Goal: Task Accomplishment & Management: Manage account settings

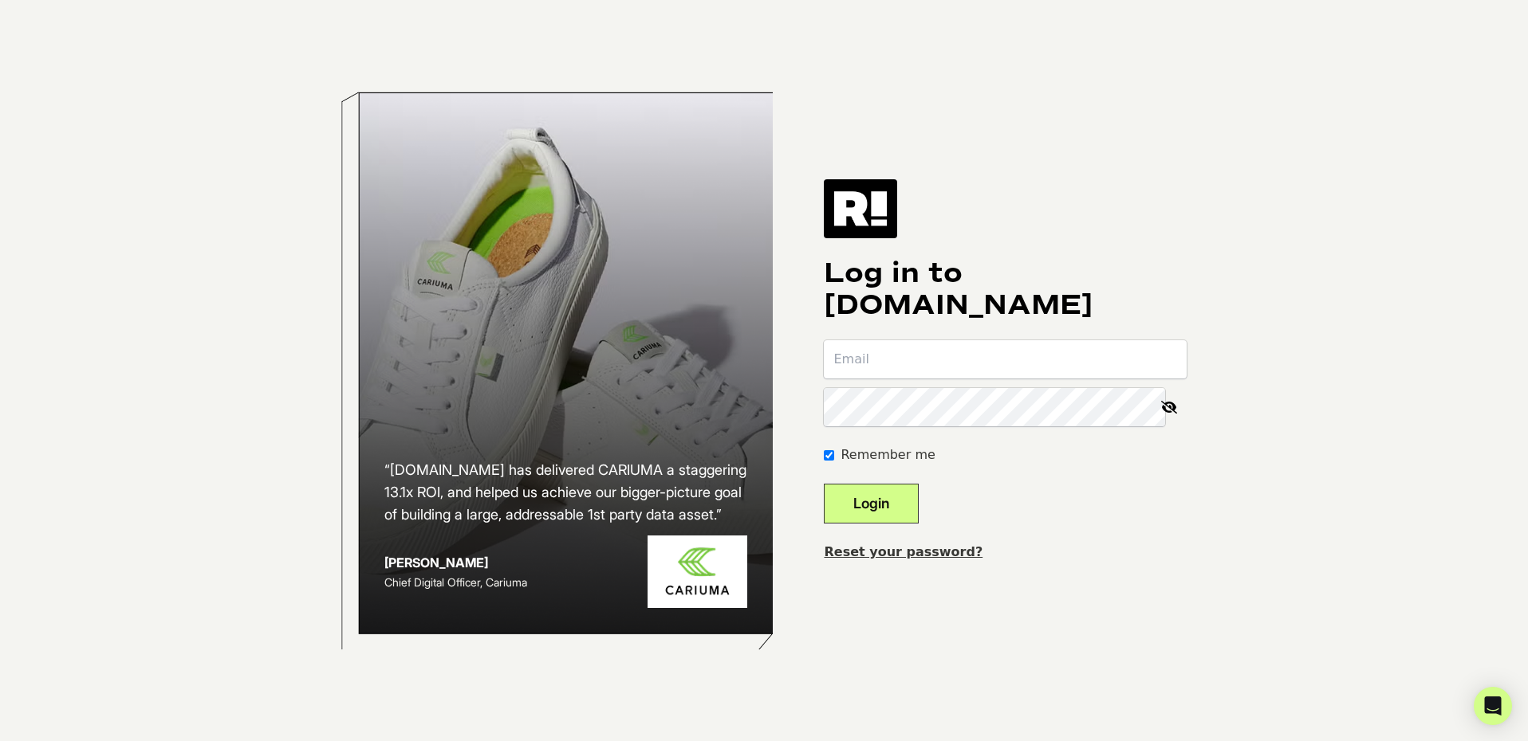
click at [918, 553] on link "Reset your password?" at bounding box center [903, 552] width 159 height 15
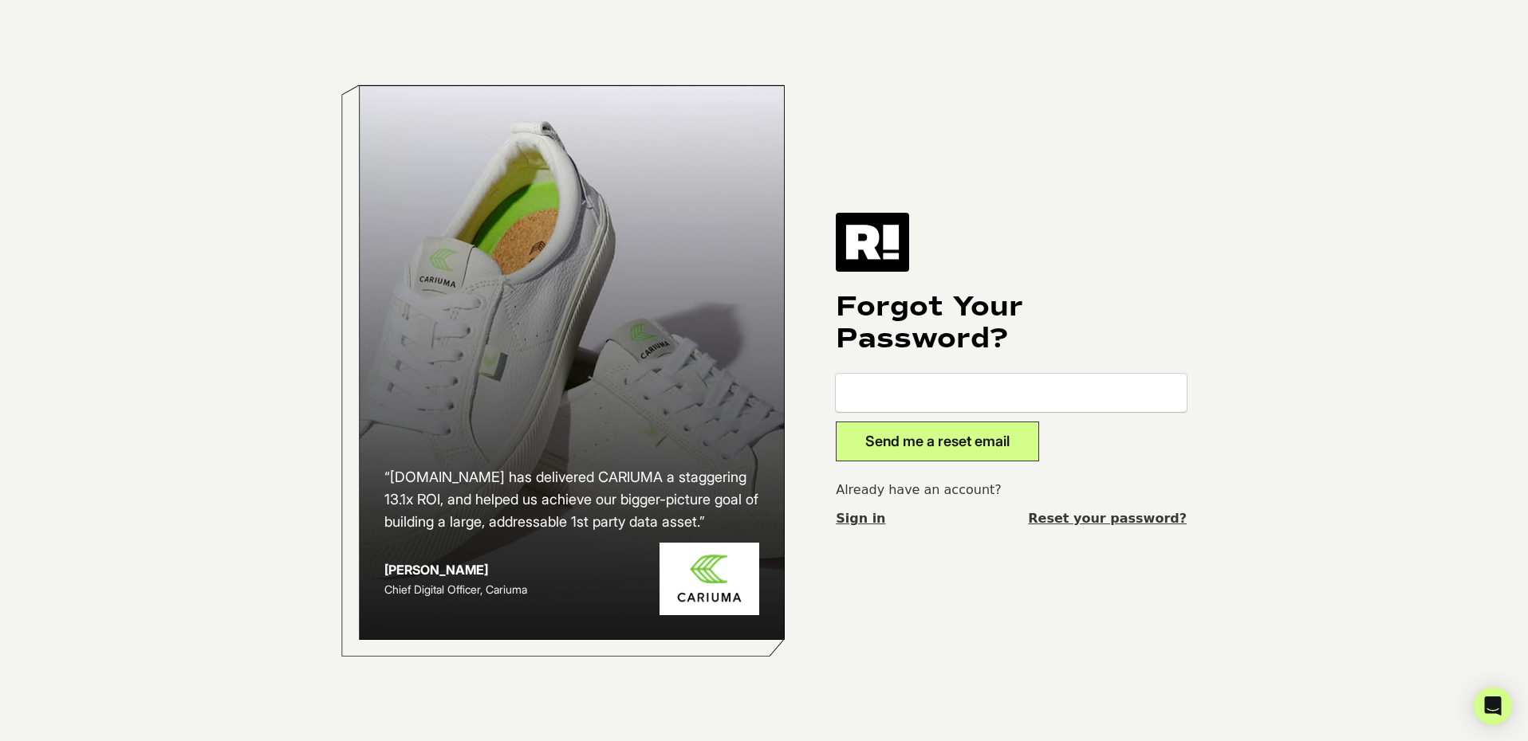
click at [907, 386] on input "email" at bounding box center [1011, 393] width 351 height 38
type input "[EMAIL_ADDRESS][DOMAIN_NAME]"
click at [995, 436] on button "Send me a reset email" at bounding box center [937, 442] width 203 height 40
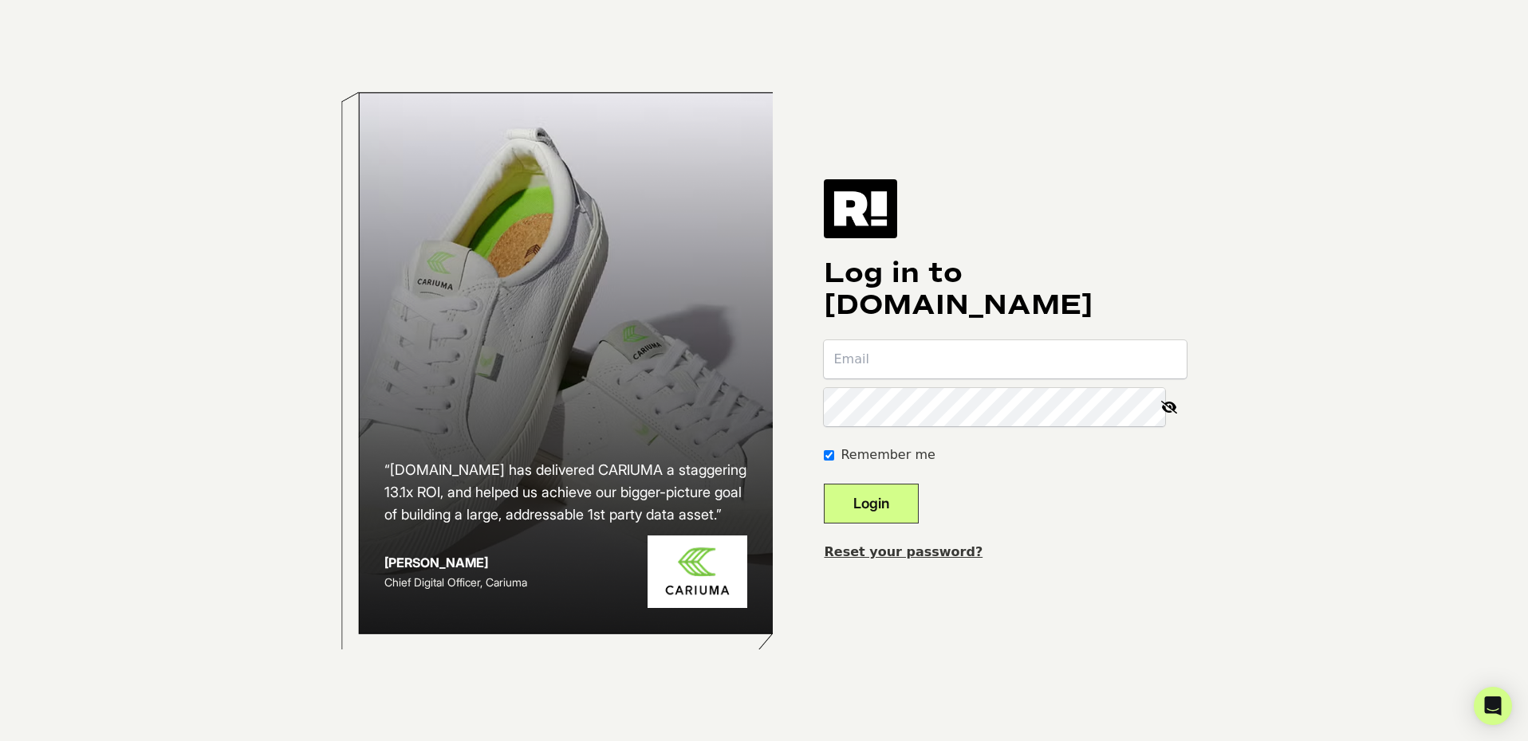
click at [1193, 500] on div "“[DOMAIN_NAME] has delivered CARIUMA a staggering 13.1x ROI, and helped us achi…" at bounding box center [763, 370] width 909 height 741
click at [905, 359] on input "email" at bounding box center [1005, 359] width 363 height 38
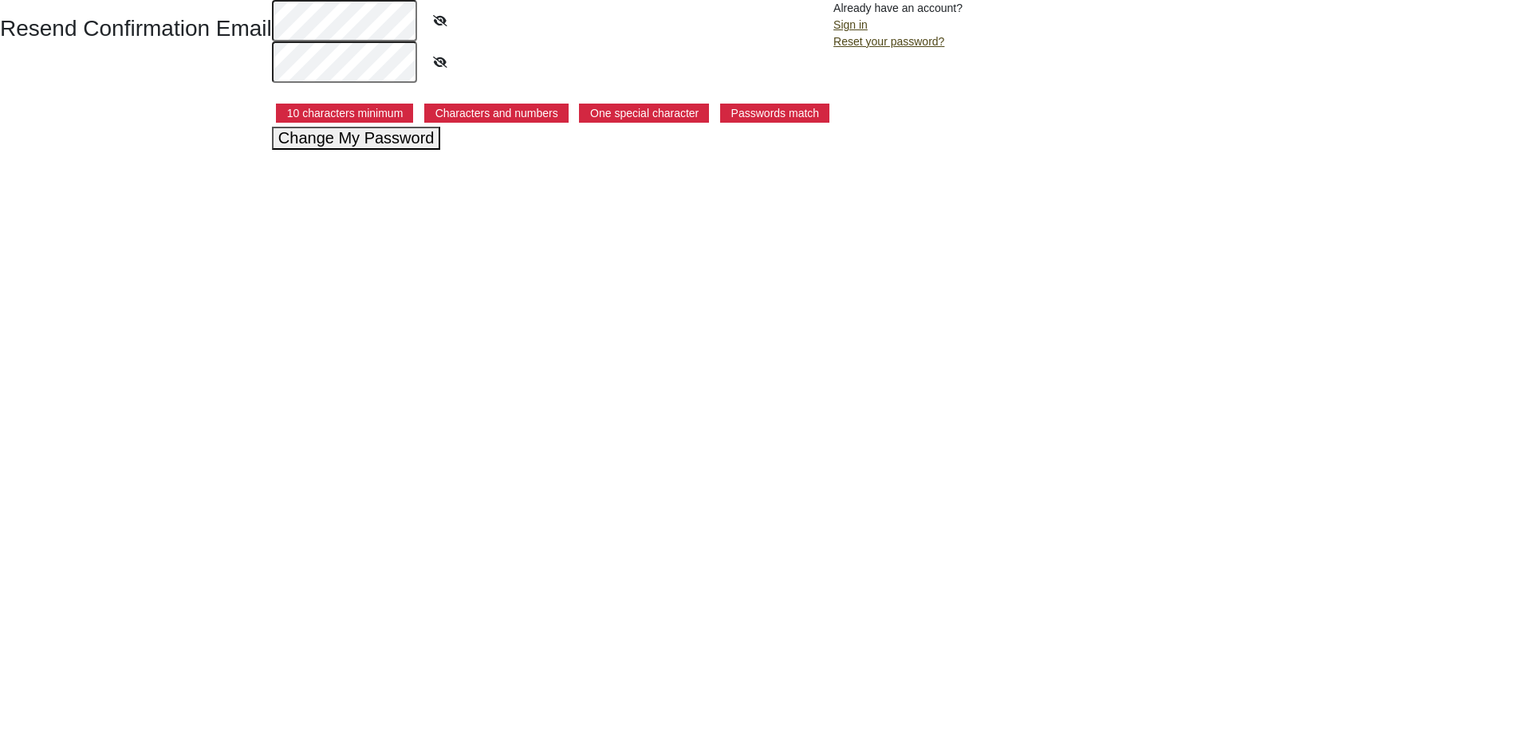
click at [364, 136] on button "Change My Password" at bounding box center [356, 138] width 169 height 23
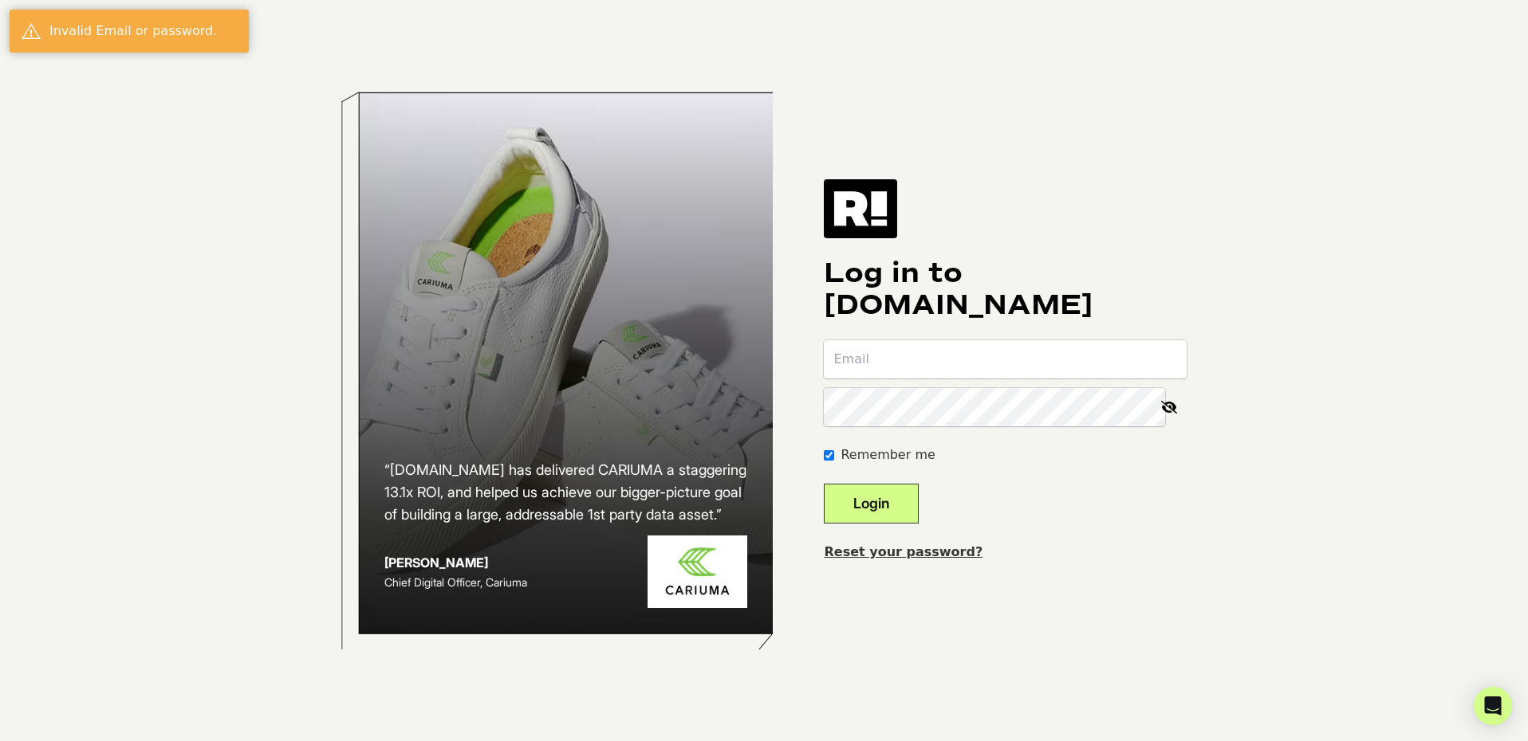
click at [943, 368] on input "email" at bounding box center [1005, 359] width 363 height 38
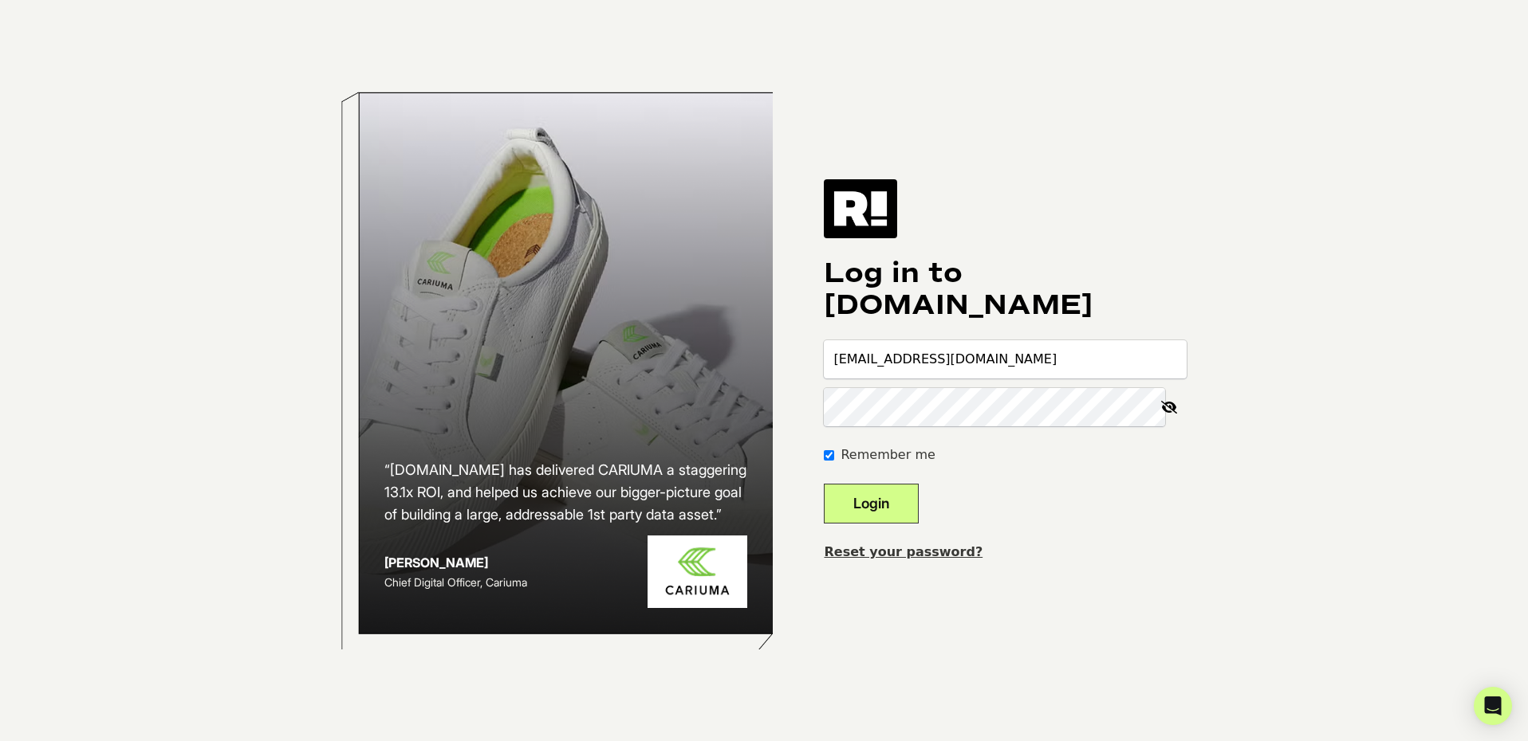
type input "[EMAIL_ADDRESS][DOMAIN_NAME]"
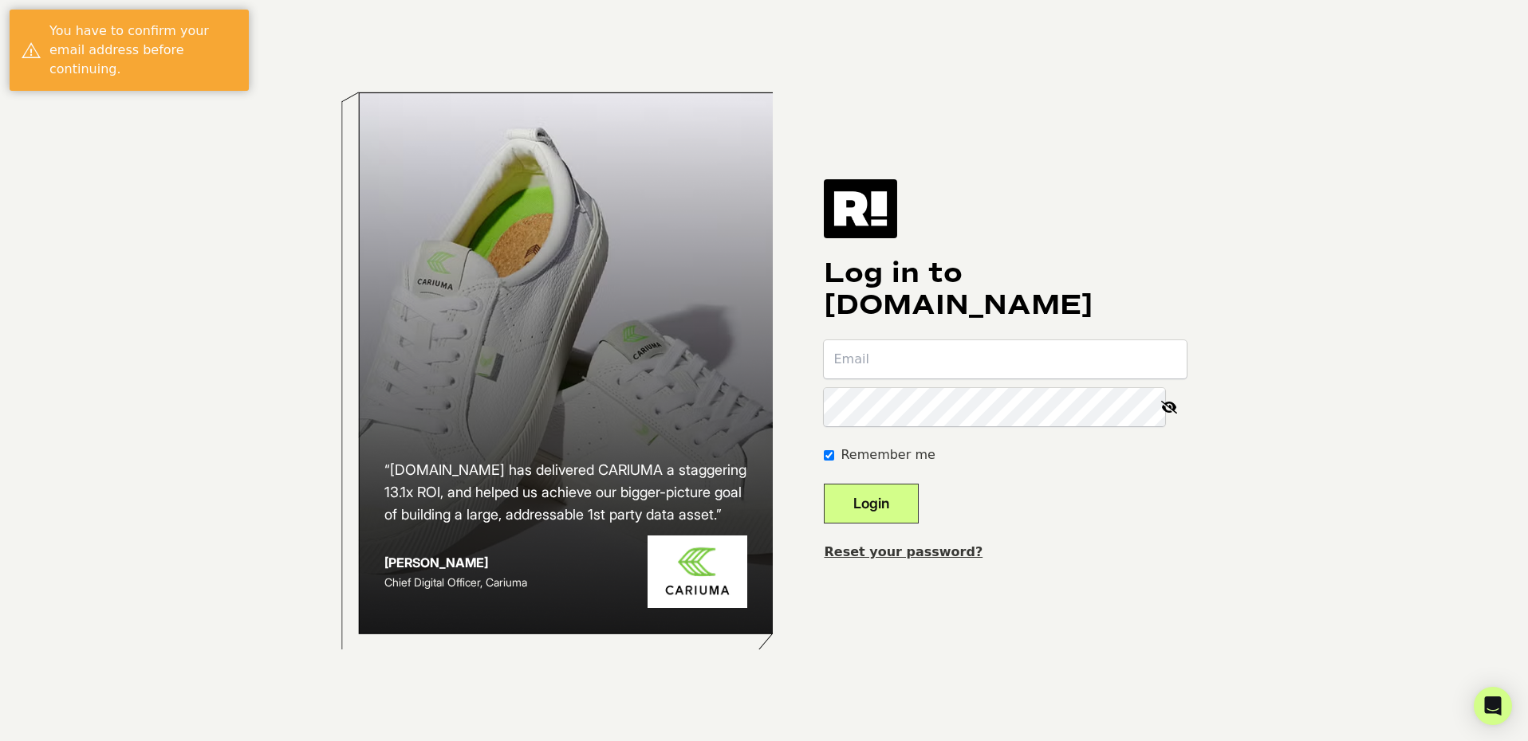
click at [1017, 352] on input "email" at bounding box center [1005, 359] width 363 height 38
type input "[EMAIL_ADDRESS][DOMAIN_NAME]"
click at [1090, 361] on input "email" at bounding box center [1005, 359] width 363 height 38
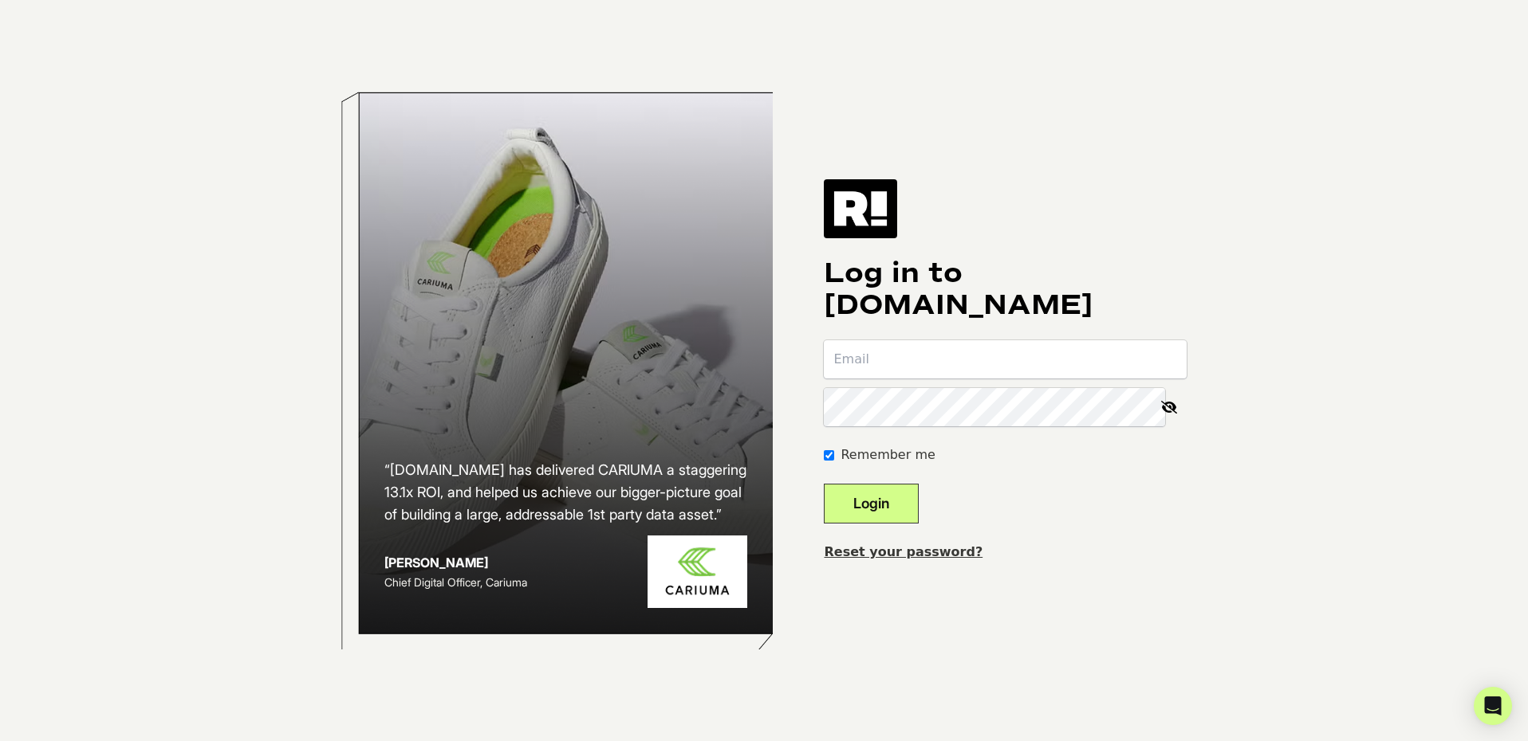
click at [919, 358] on input "email" at bounding box center [1005, 359] width 363 height 38
type input "[EMAIL_ADDRESS][DOMAIN_NAME]"
click at [910, 511] on button "Login" at bounding box center [871, 504] width 95 height 40
type input "digitalmarketing@thinknectar.com"
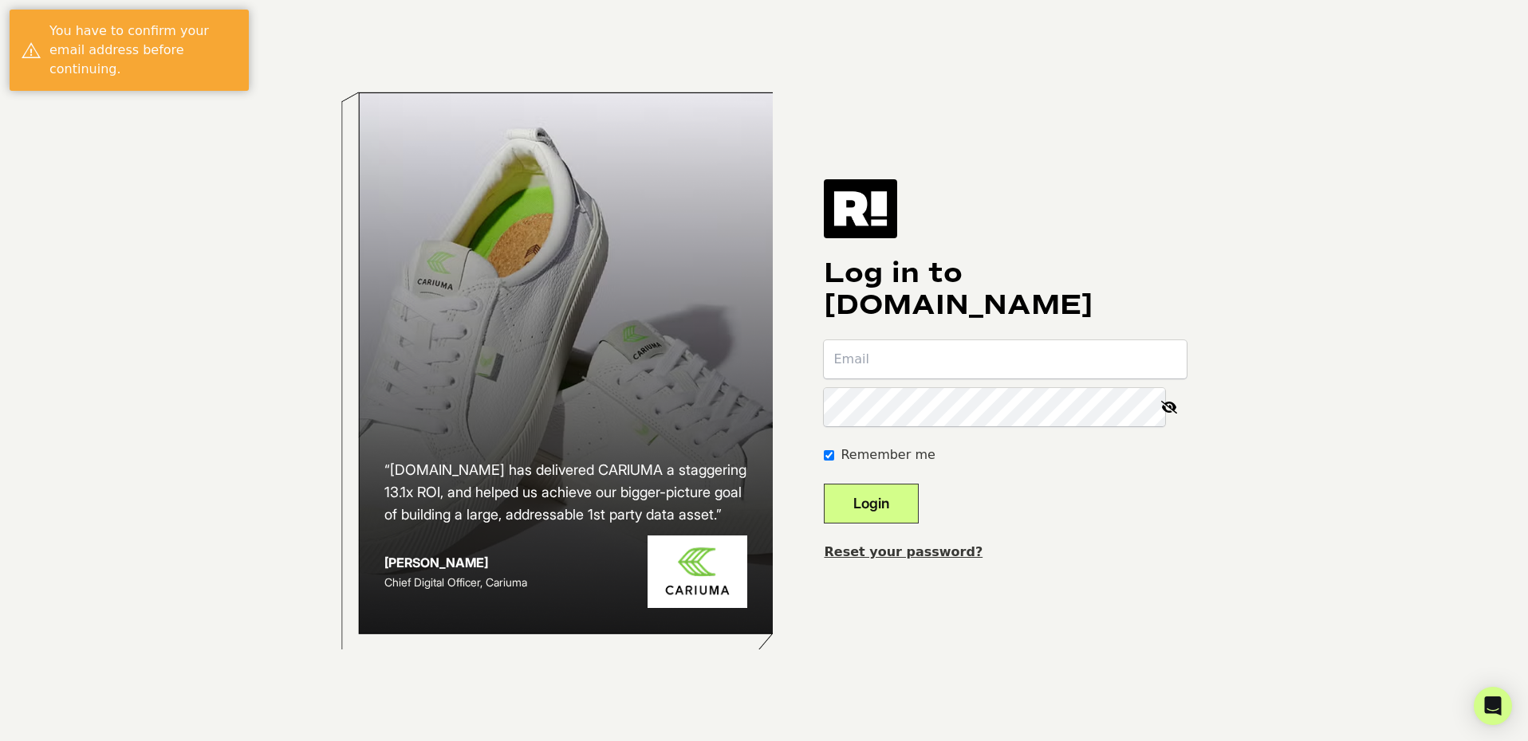
click at [1087, 602] on div "“[DOMAIN_NAME] has delivered CARIUMA a staggering 13.1x ROI, and helped us achi…" at bounding box center [763, 370] width 909 height 741
click at [956, 358] on input "email" at bounding box center [1005, 359] width 363 height 38
type input "[EMAIL_ADDRESS][DOMAIN_NAME]"
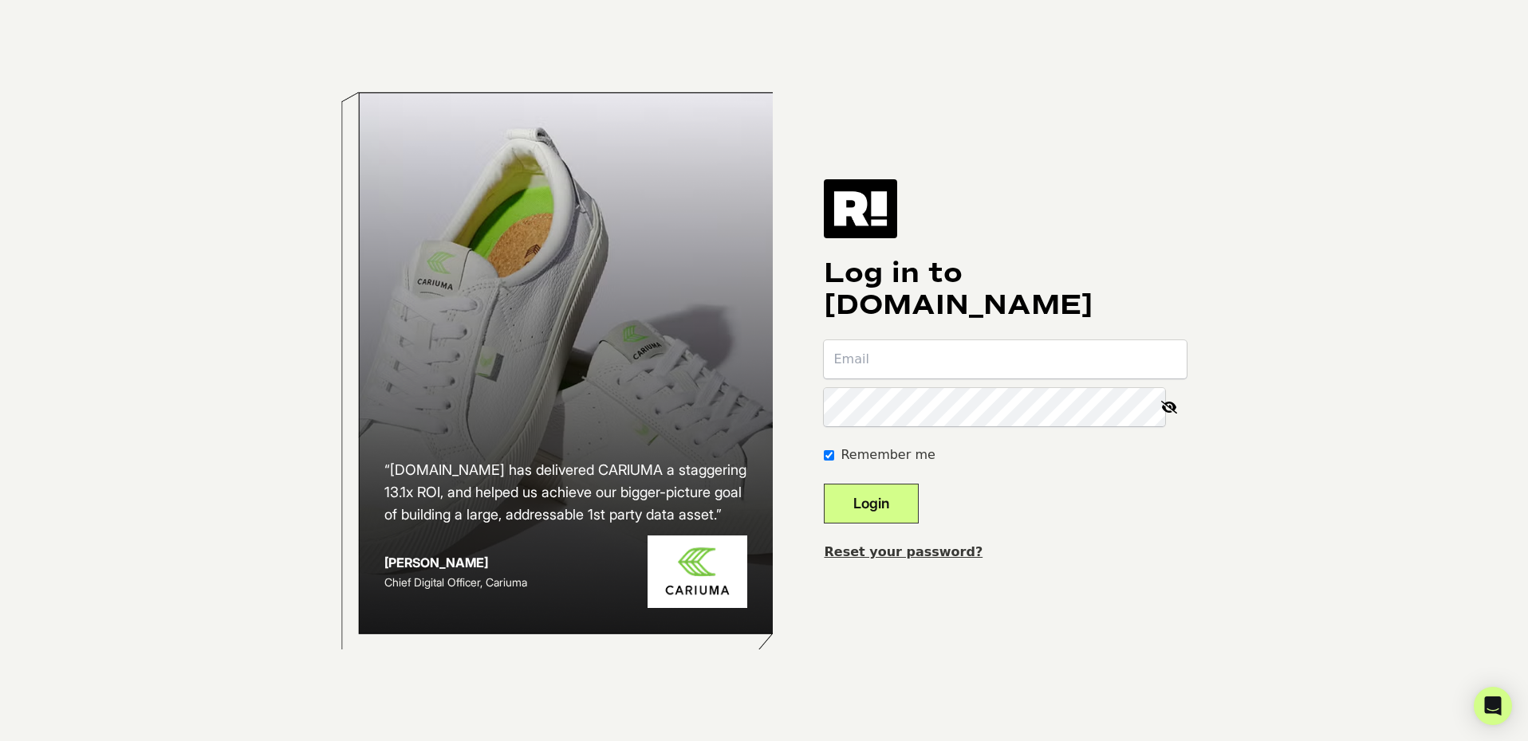
type input "digitalmarketing@thinknectar.com"
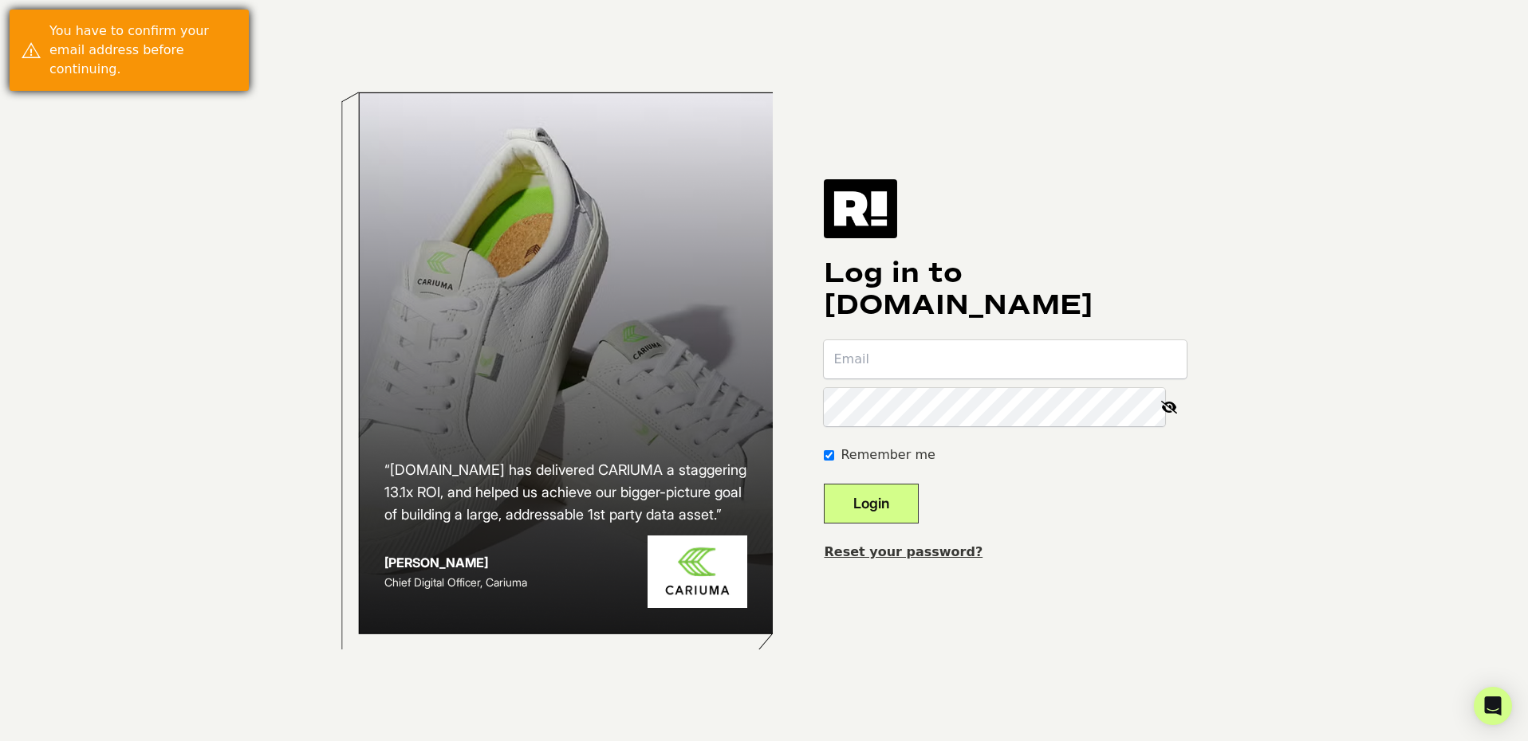
click at [65, 40] on div "You have to confirm your email address before continuing." at bounding box center [142, 50] width 187 height 57
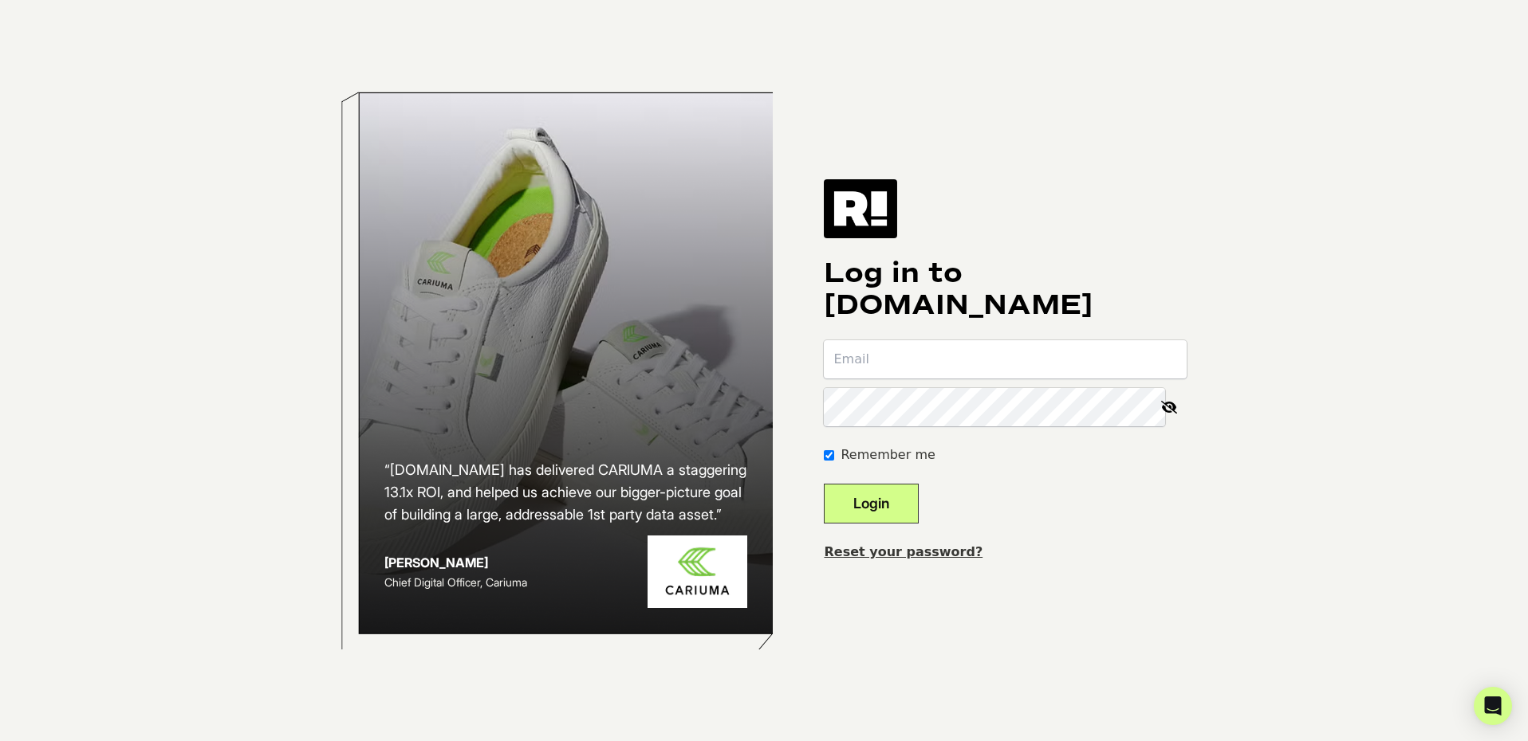
click at [96, 41] on body "“[DOMAIN_NAME] has delivered CARIUMA a staggering 13.1x ROI, and helped us achi…" at bounding box center [764, 370] width 1528 height 741
click at [915, 550] on link "Reset your password?" at bounding box center [903, 552] width 159 height 15
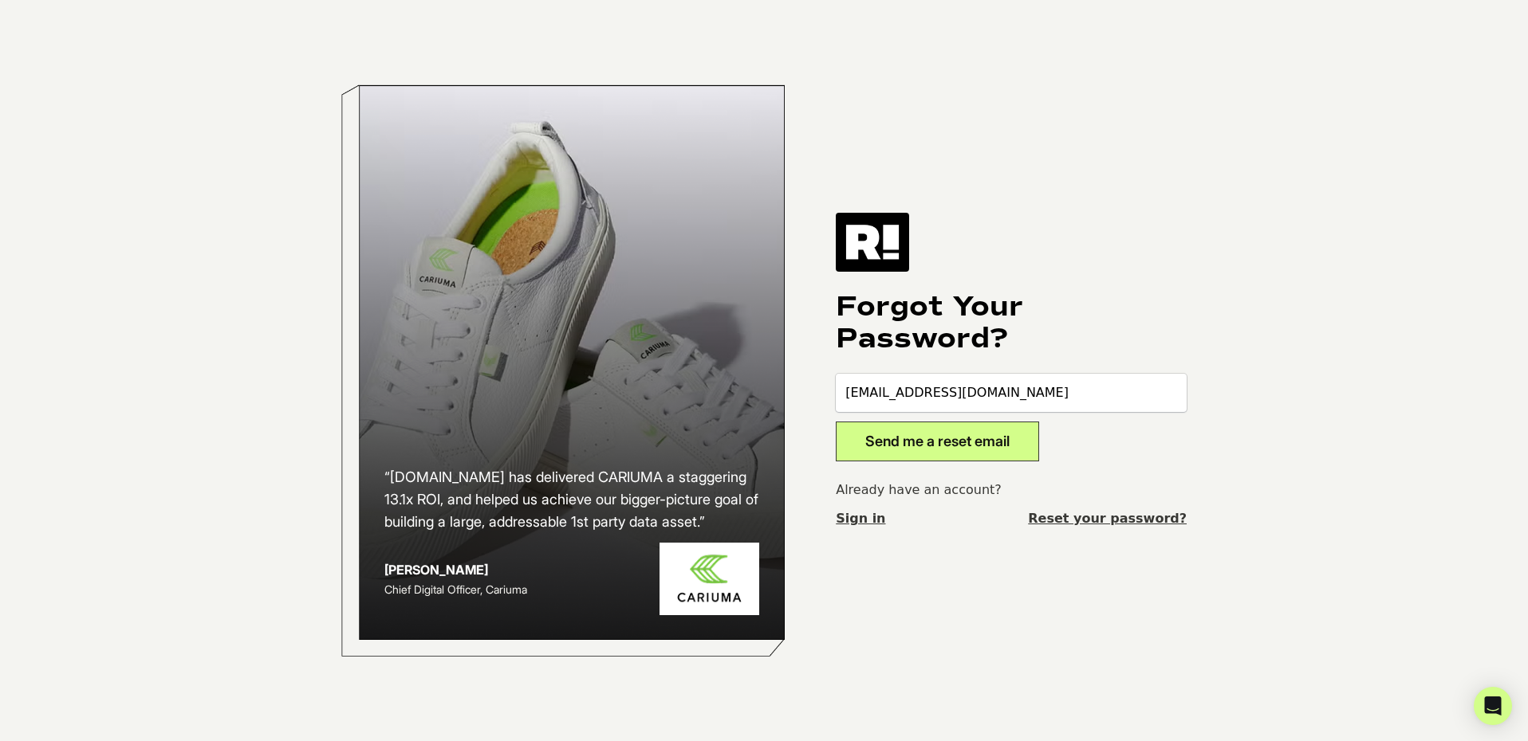
type input "[EMAIL_ADDRESS][DOMAIN_NAME]"
click at [1121, 320] on h1 "Forgot Your Password?" at bounding box center [1011, 323] width 351 height 64
click at [985, 446] on button "Send me a reset email" at bounding box center [937, 442] width 203 height 40
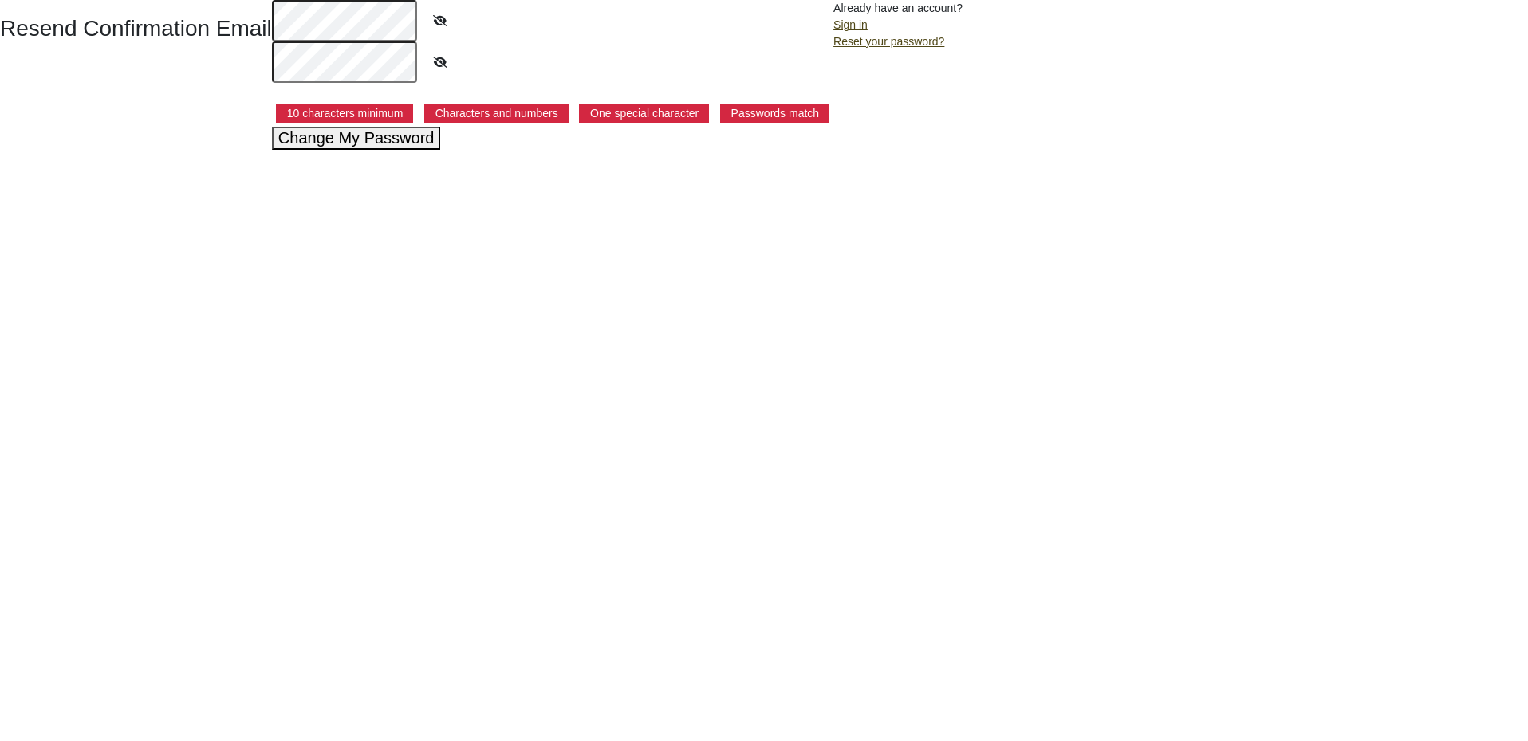
click at [0, 150] on com-1password-button at bounding box center [0, 150] width 0 height 0
click at [442, 18] on icon at bounding box center [440, 20] width 40 height 37
click at [367, 139] on button "Change My Password" at bounding box center [356, 138] width 169 height 23
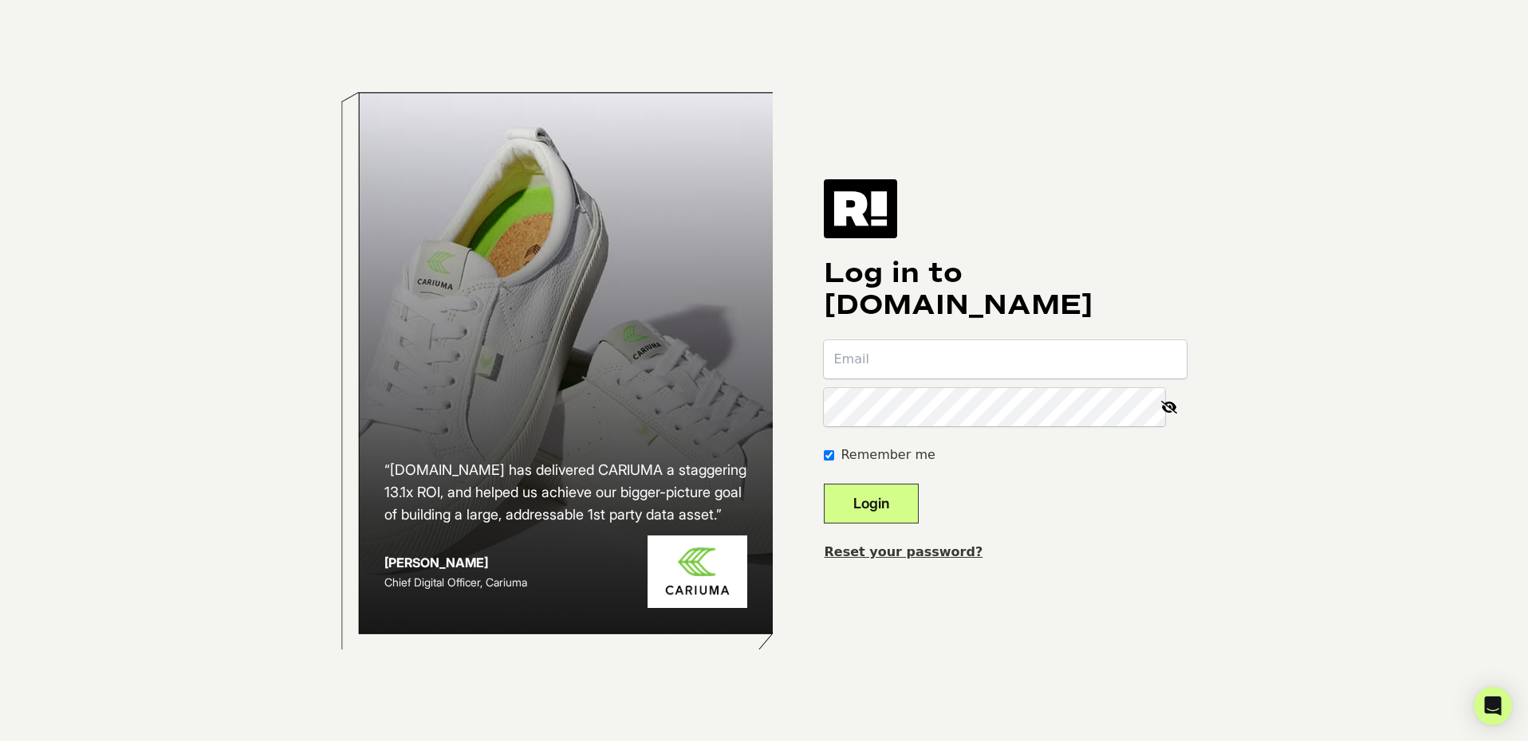
type input "[EMAIL_ADDRESS][DOMAIN_NAME]"
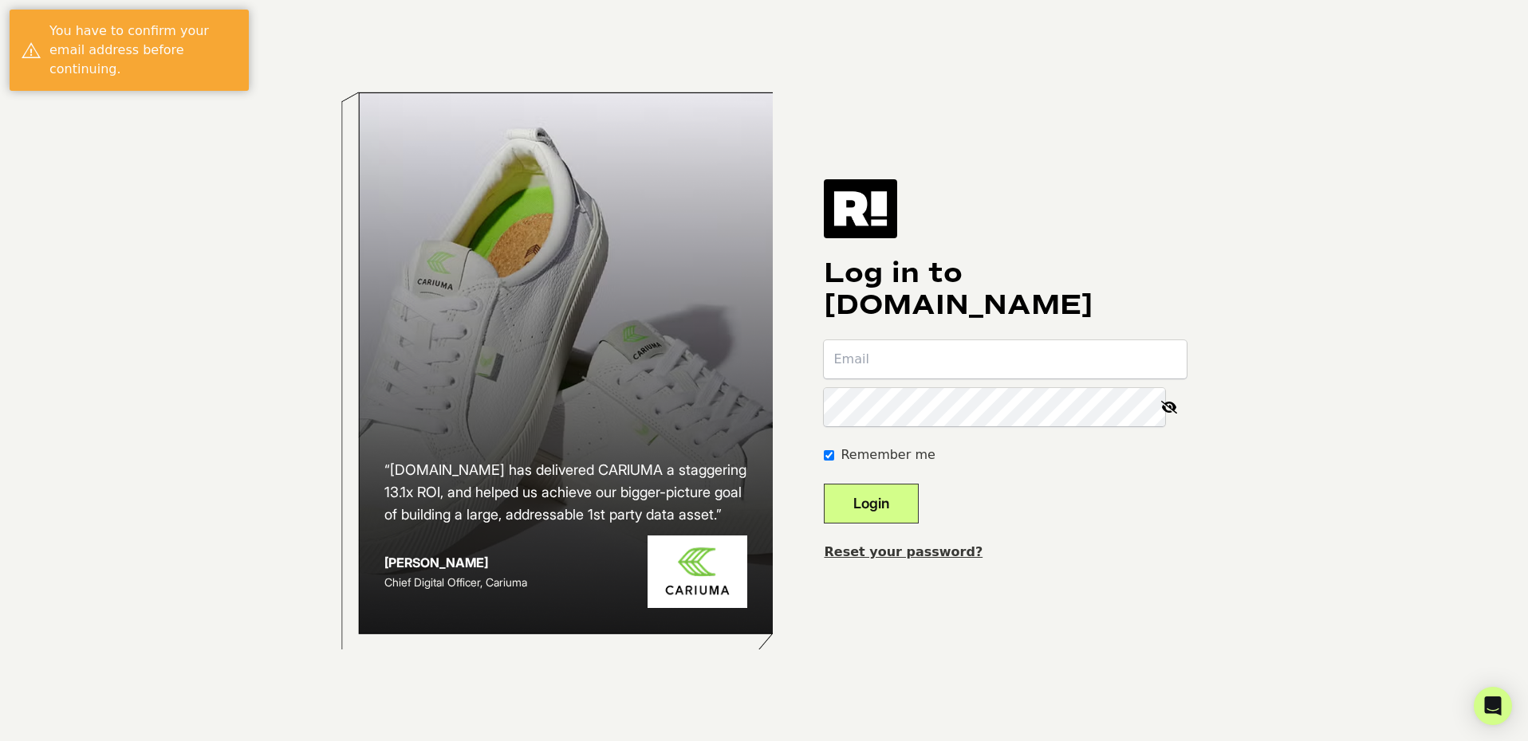
click at [977, 352] on input "email" at bounding box center [1005, 359] width 363 height 38
click at [1165, 418] on icon at bounding box center [1168, 407] width 35 height 38
click at [965, 375] on input "email" at bounding box center [1005, 359] width 363 height 38
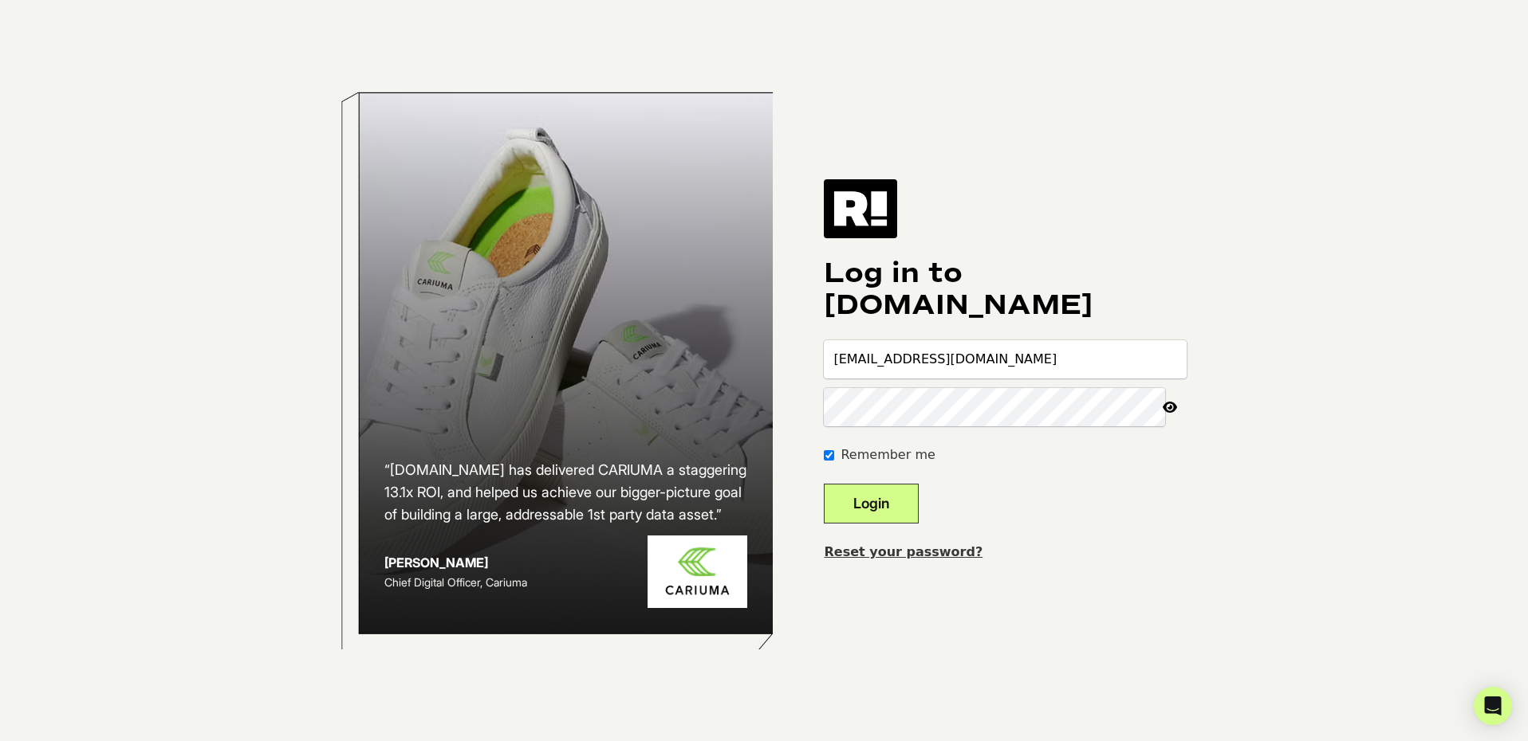
type input "[EMAIL_ADDRESS][DOMAIN_NAME]"
click at [1251, 250] on body "“[DOMAIN_NAME] has delivered CARIUMA a staggering 13.1x ROI, and helped us achi…" at bounding box center [764, 370] width 1528 height 741
click at [918, 509] on button "Login" at bounding box center [871, 504] width 95 height 40
